Goal: Transaction & Acquisition: Subscribe to service/newsletter

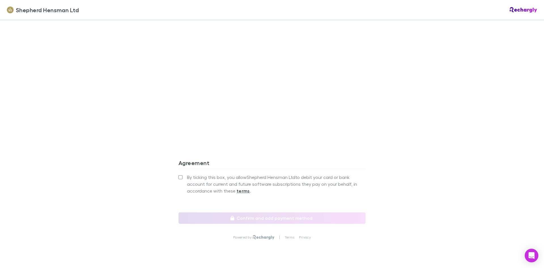
scroll to position [470, 0]
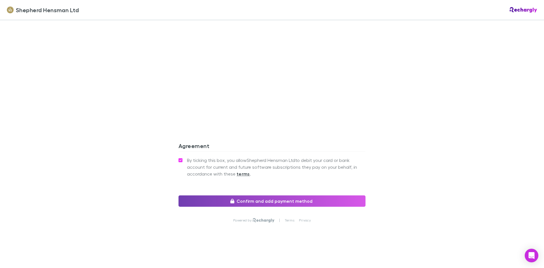
click at [272, 200] on button "Confirm and add payment method" at bounding box center [271, 200] width 187 height 11
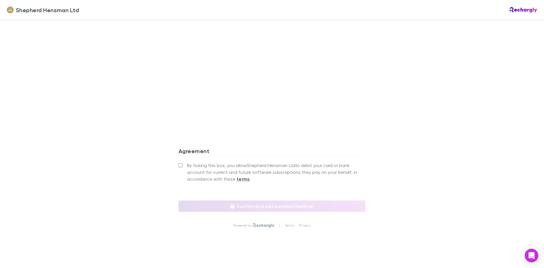
scroll to position [470, 0]
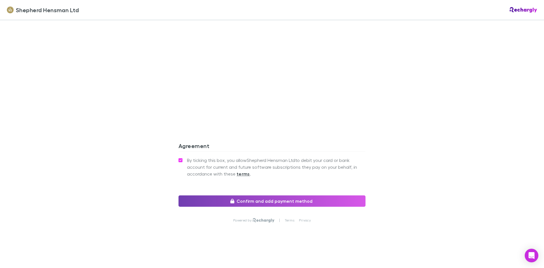
click at [247, 199] on button "Confirm and add payment method" at bounding box center [271, 200] width 187 height 11
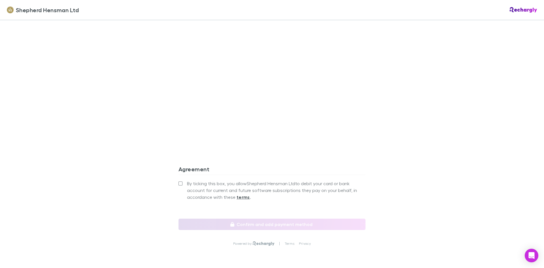
scroll to position [470, 0]
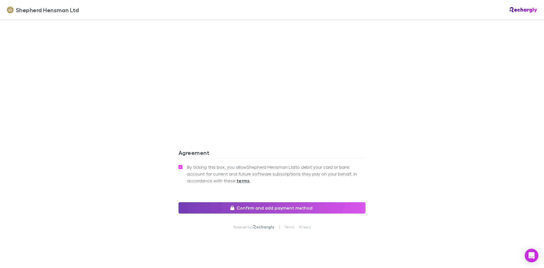
click at [269, 202] on button "Confirm and add payment method" at bounding box center [271, 207] width 187 height 11
